Goal: Find specific page/section: Find specific page/section

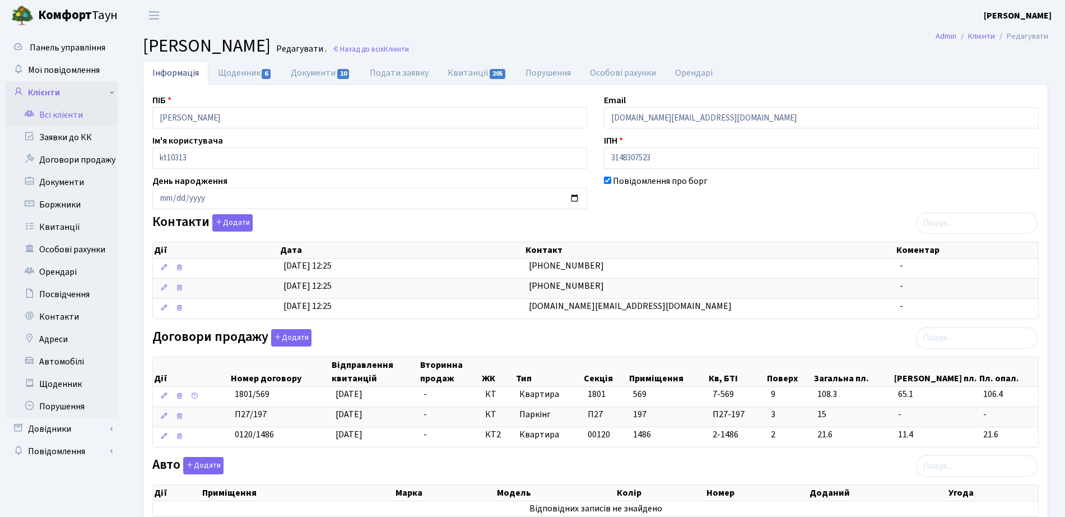
click at [69, 95] on link "Клієнти" at bounding box center [62, 92] width 112 height 22
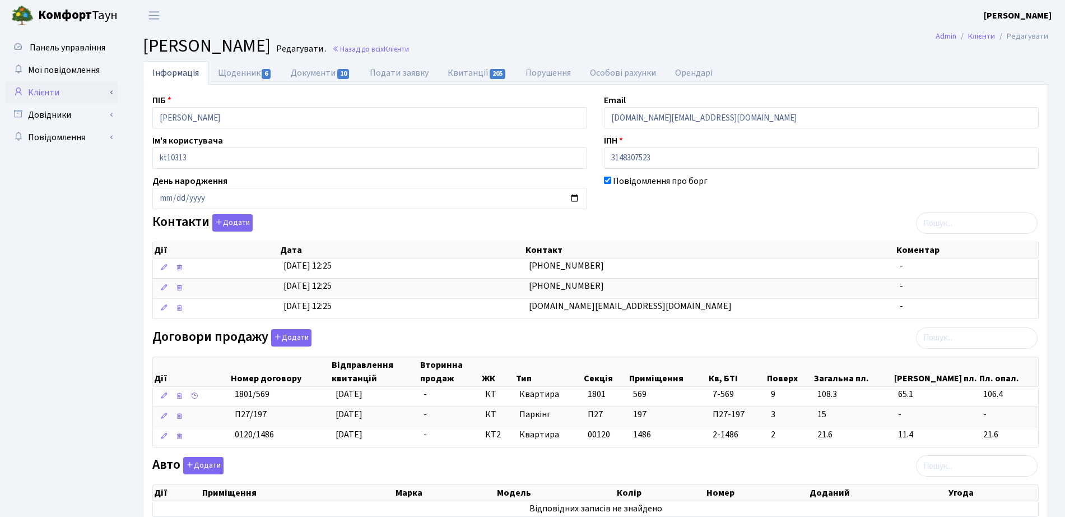
click at [63, 90] on link "Клієнти" at bounding box center [62, 92] width 112 height 22
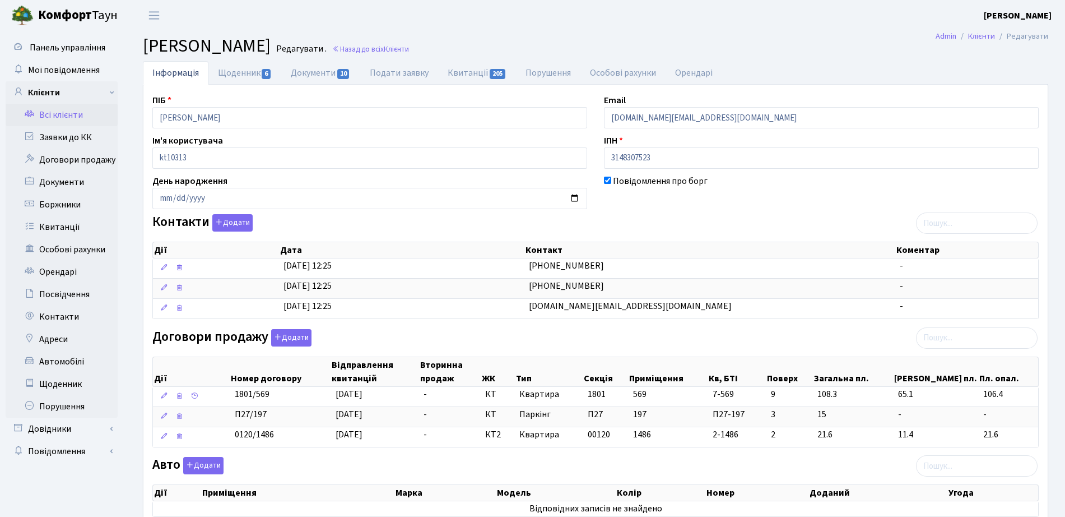
click at [61, 115] on link "Всі клієнти" at bounding box center [62, 115] width 112 height 22
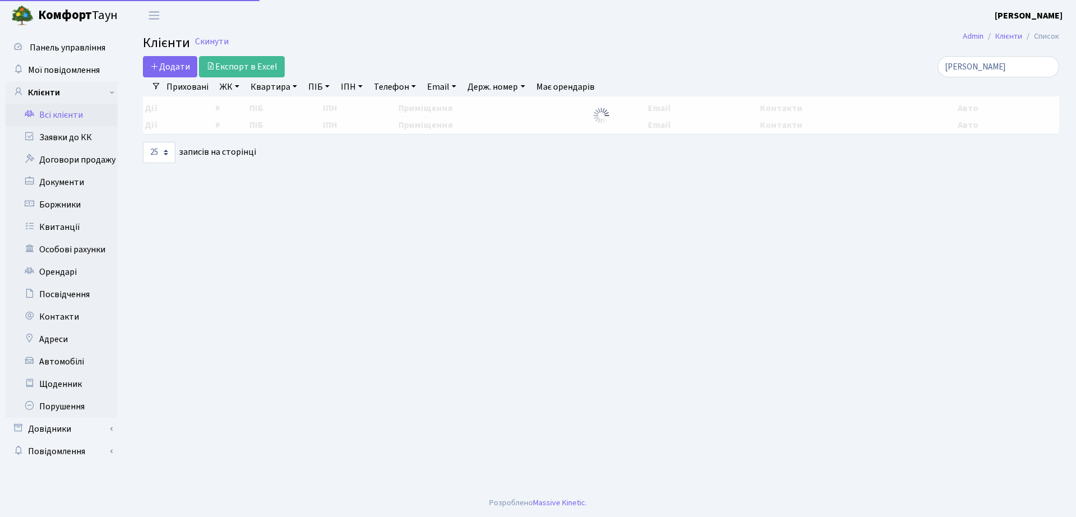
select select "25"
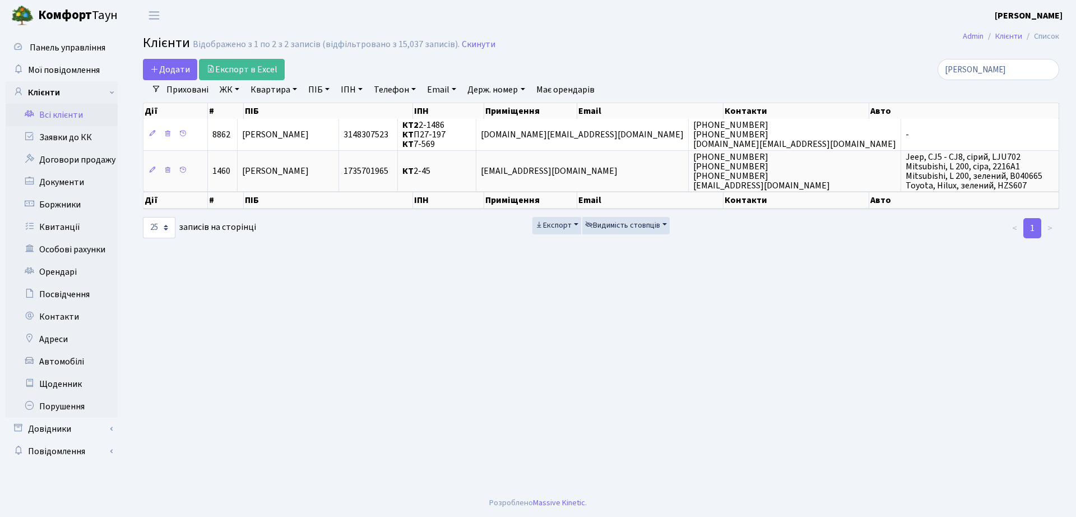
click at [798, 304] on main "Admin Клієнти Список Клієнти Відображено з 1 по 2 з 2 записів (відфільтровано з…" at bounding box center [601, 260] width 950 height 458
